Goal: Task Accomplishment & Management: Manage account settings

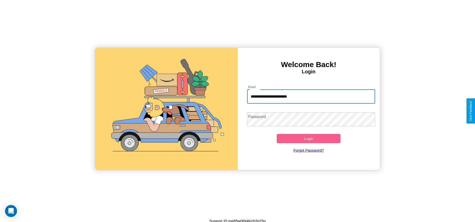
type input "**********"
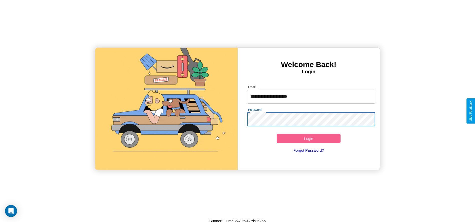
click at [309, 139] on button "Login" at bounding box center [309, 138] width 64 height 9
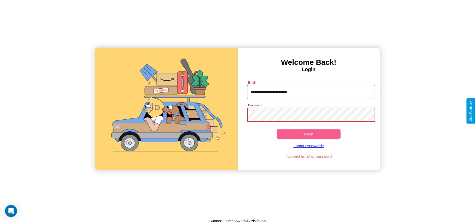
click at [309, 134] on button "Login" at bounding box center [309, 134] width 64 height 9
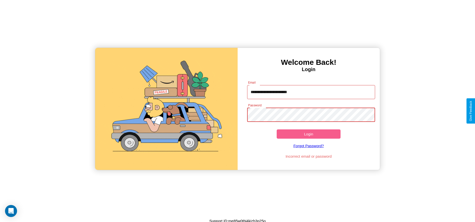
click at [309, 134] on button "Login" at bounding box center [309, 134] width 64 height 9
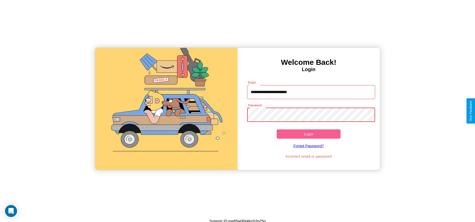
click at [309, 134] on button "Login" at bounding box center [309, 134] width 64 height 9
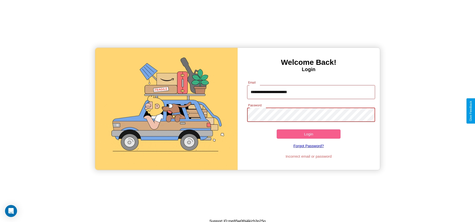
click at [309, 134] on button "Login" at bounding box center [309, 134] width 64 height 9
